Goal: Find specific page/section: Find specific page/section

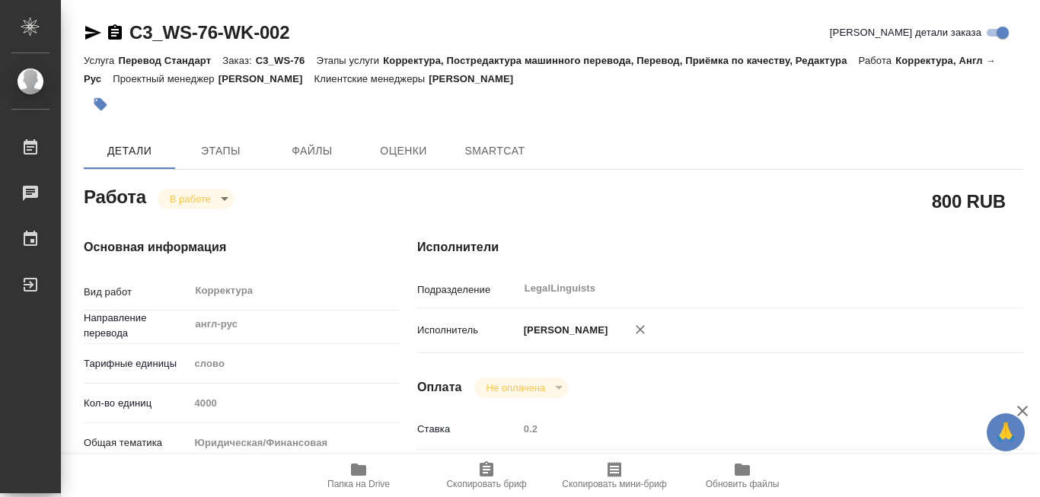
type textarea "x"
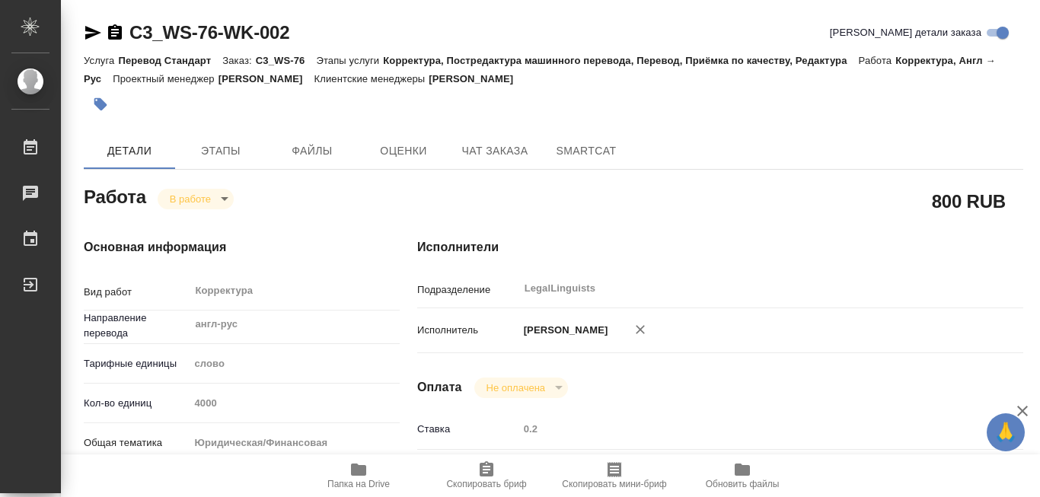
type textarea "x"
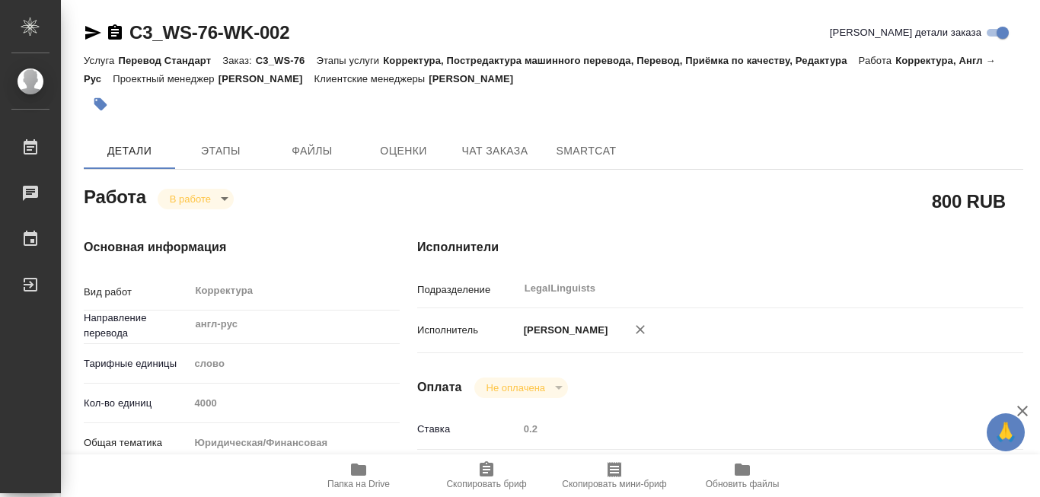
type textarea "x"
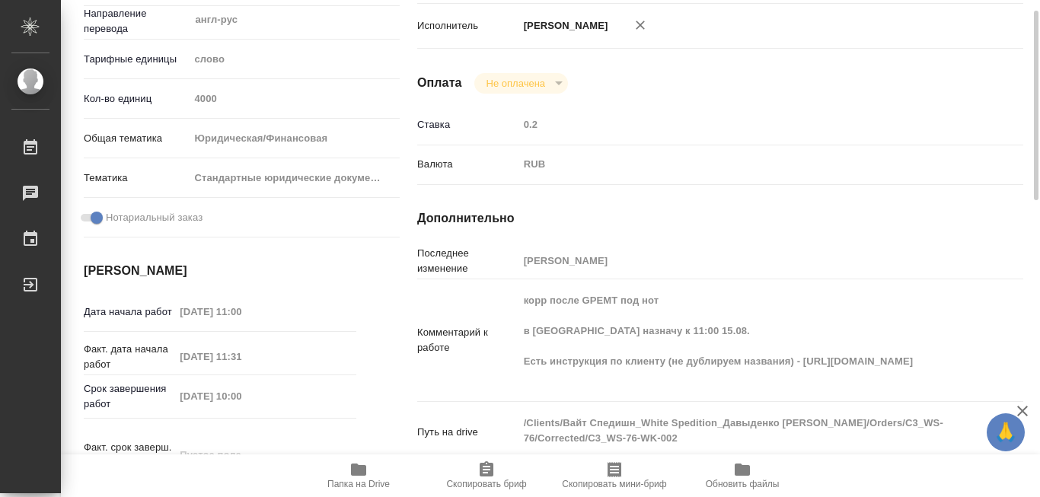
type textarea "x"
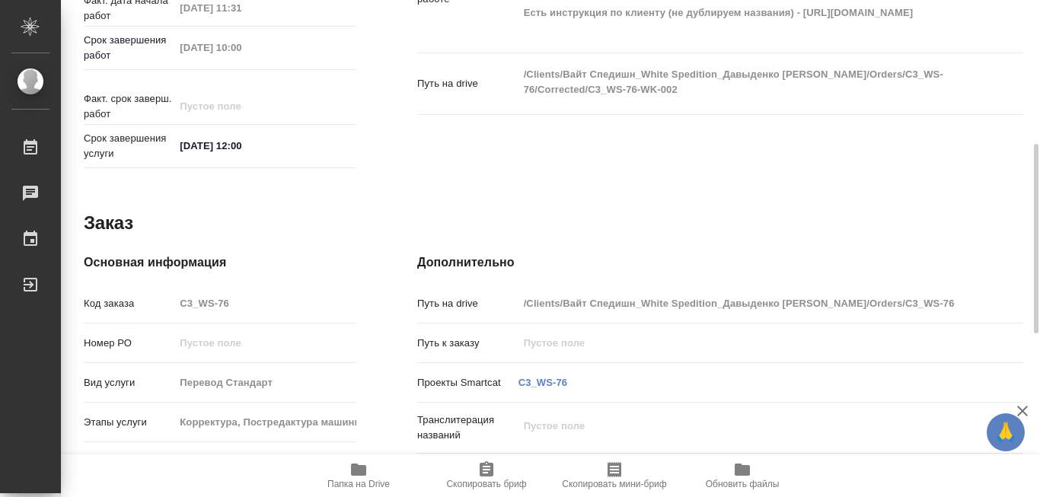
scroll to position [577, 0]
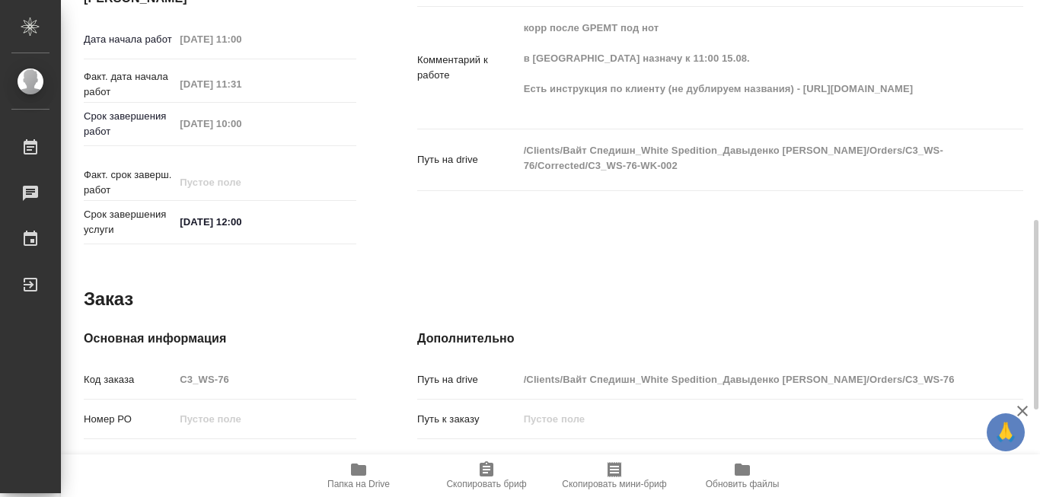
click at [355, 471] on icon "button" at bounding box center [358, 469] width 15 height 12
